Goal: Transaction & Acquisition: Purchase product/service

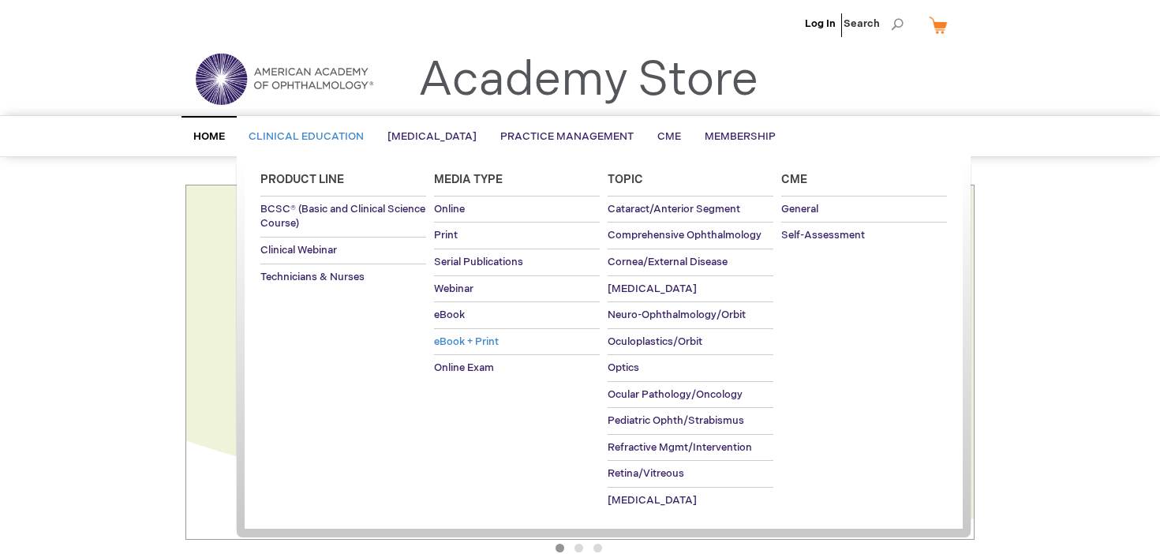
click at [484, 339] on span "eBook + Print" at bounding box center [466, 341] width 65 height 13
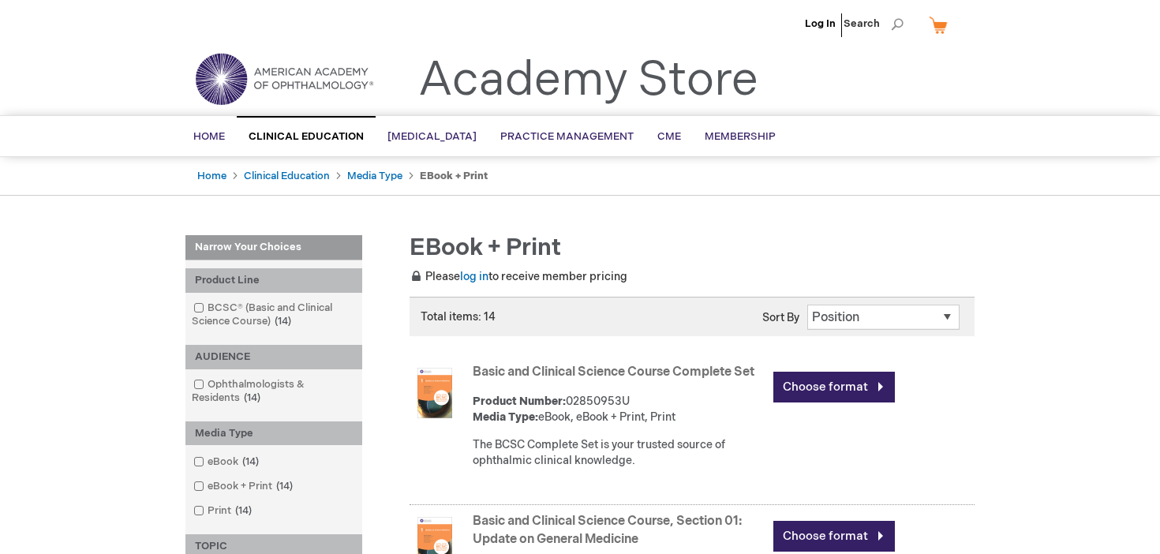
scroll to position [274, 0]
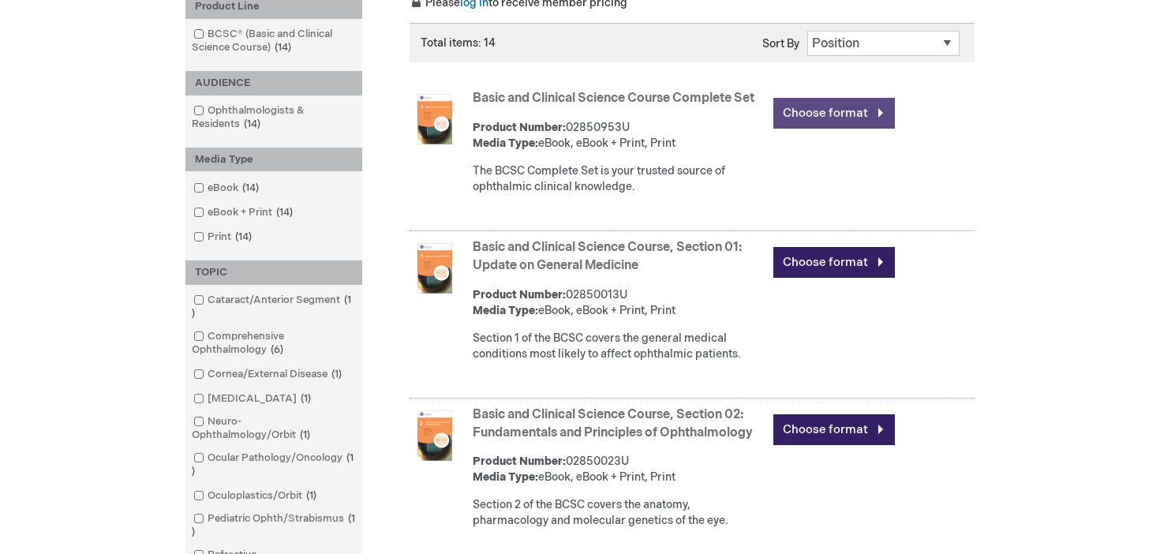
click at [823, 121] on link "Choose format" at bounding box center [833, 113] width 121 height 31
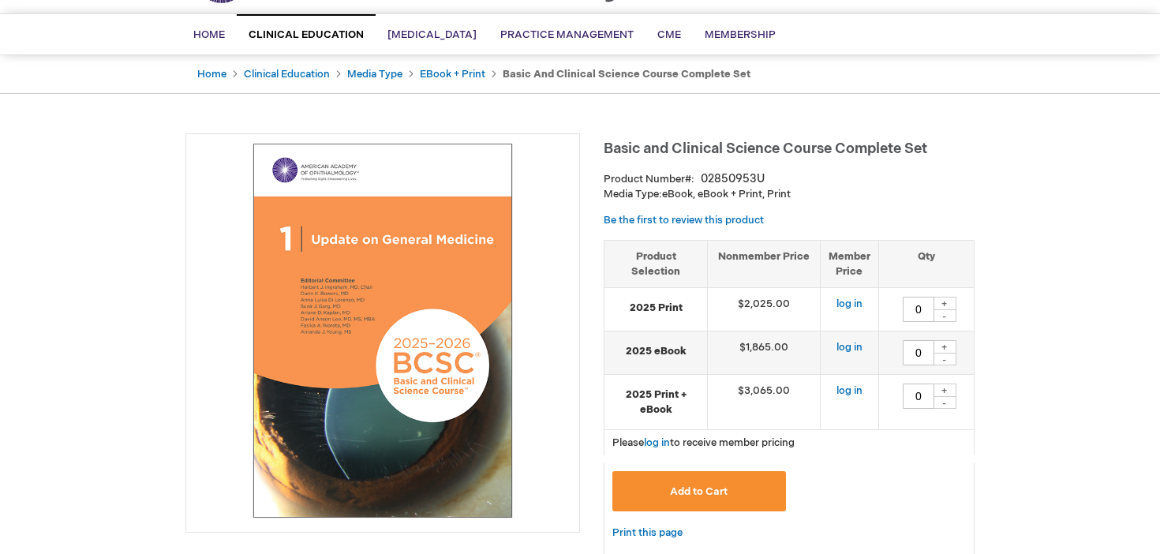
scroll to position [125, 0]
